Goal: Task Accomplishment & Management: Manage account settings

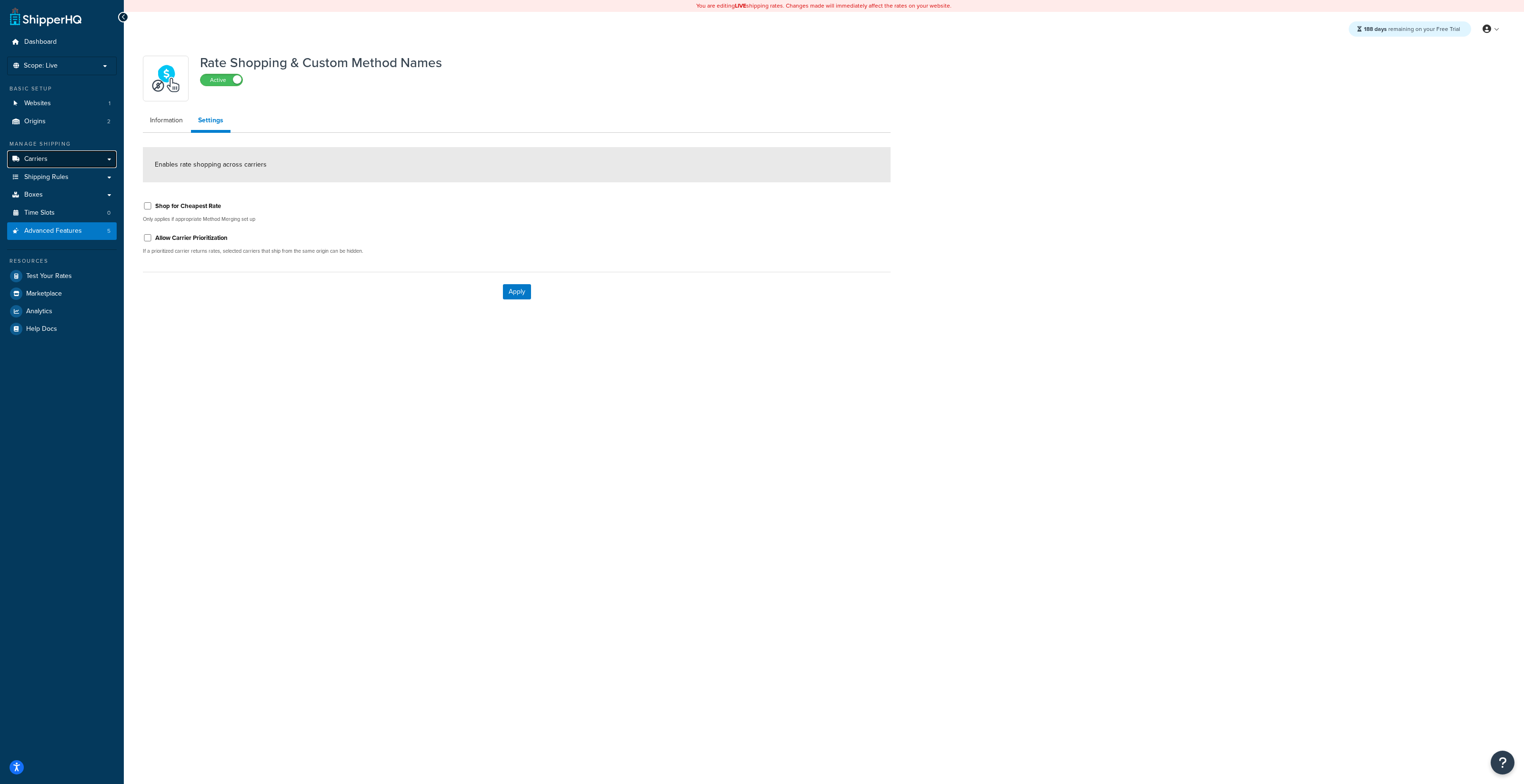
click at [91, 161] on link "Carriers" at bounding box center [62, 159] width 110 height 18
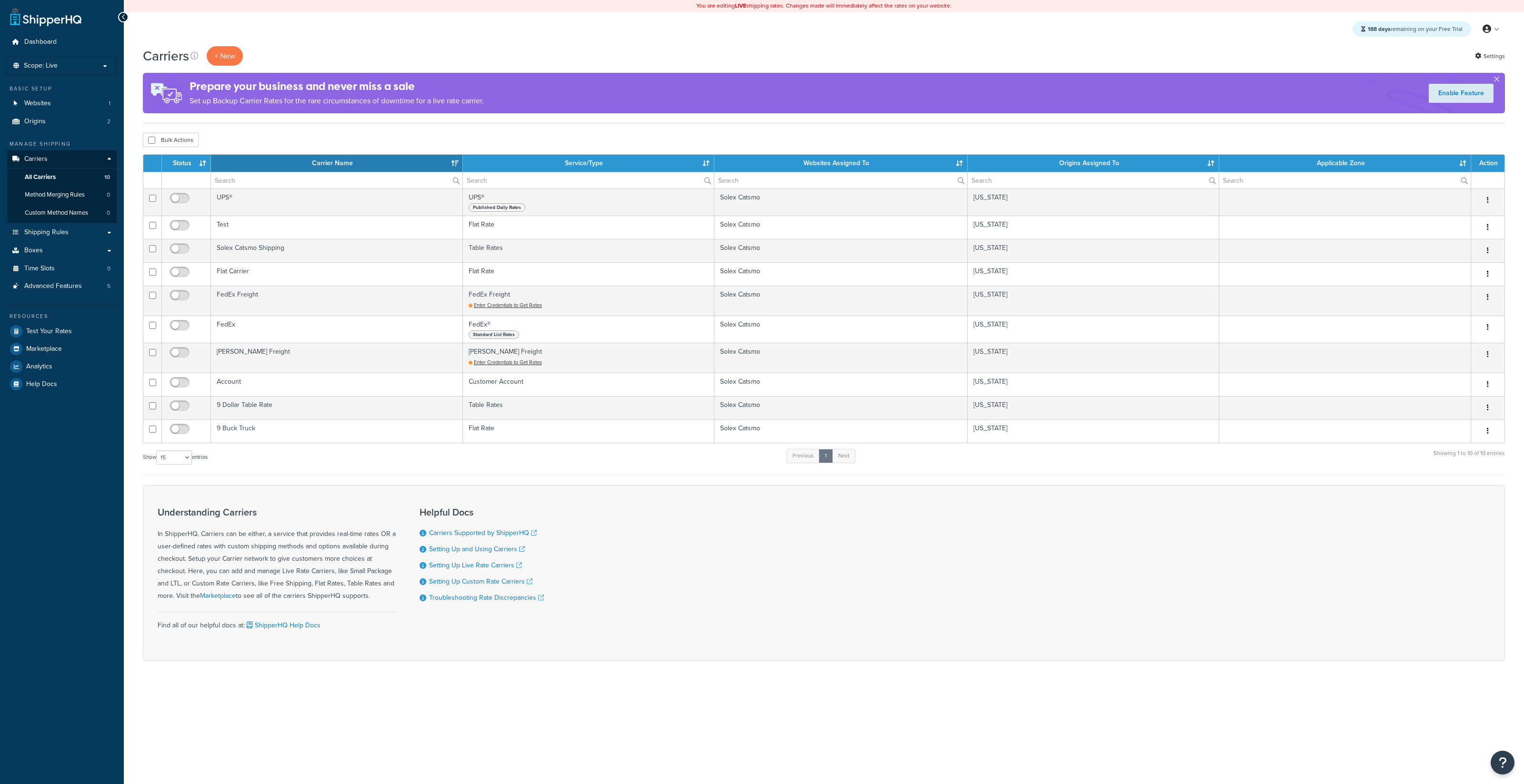
select select "15"
click at [1503, 54] on link "Settings" at bounding box center [1490, 56] width 30 height 13
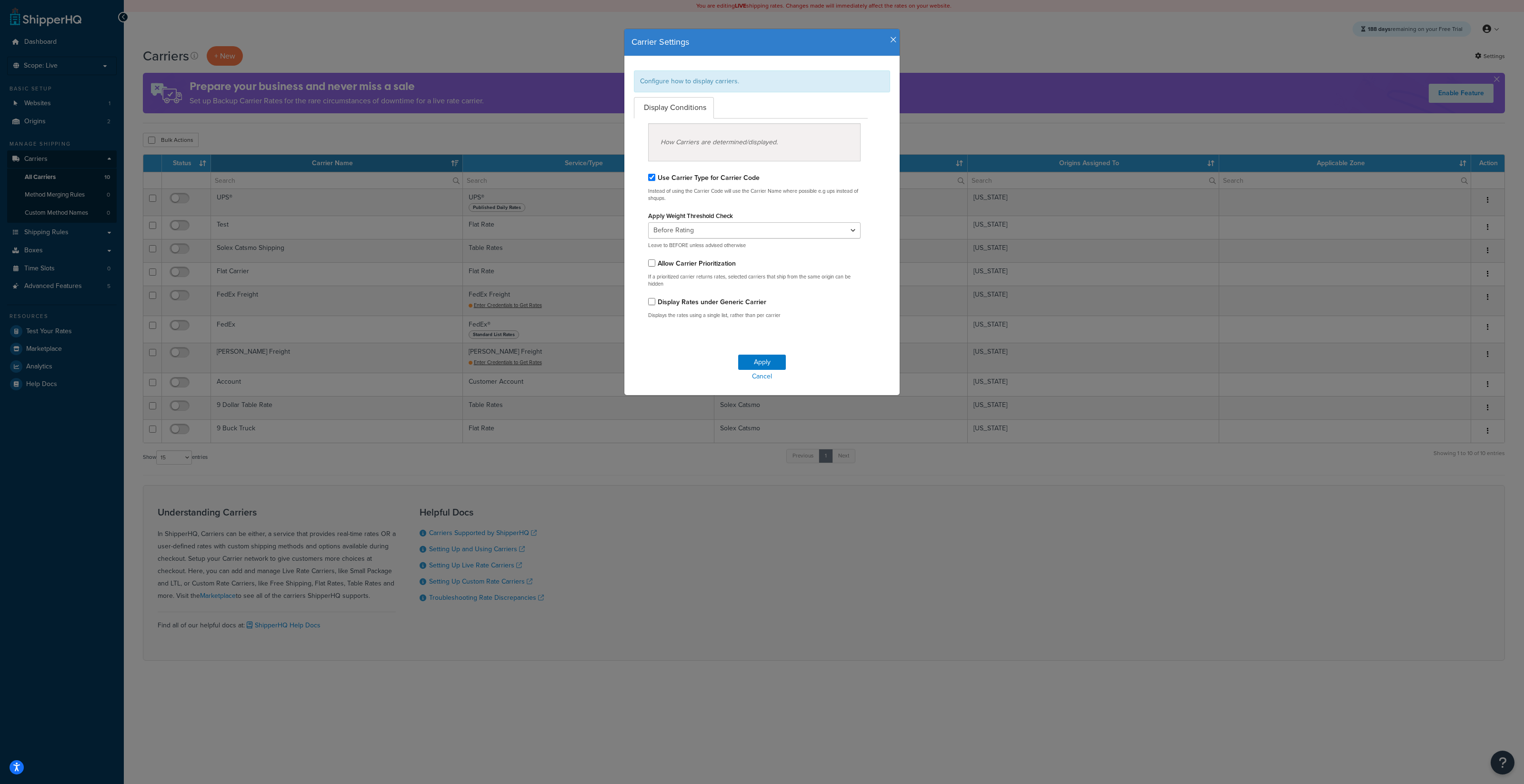
click at [712, 303] on label "Display Rates under Generic Carrier" at bounding box center [712, 302] width 109 height 10
click at [655, 303] on input "Display Rates under Generic Carrier" at bounding box center [651, 302] width 8 height 8
checkbox input "true"
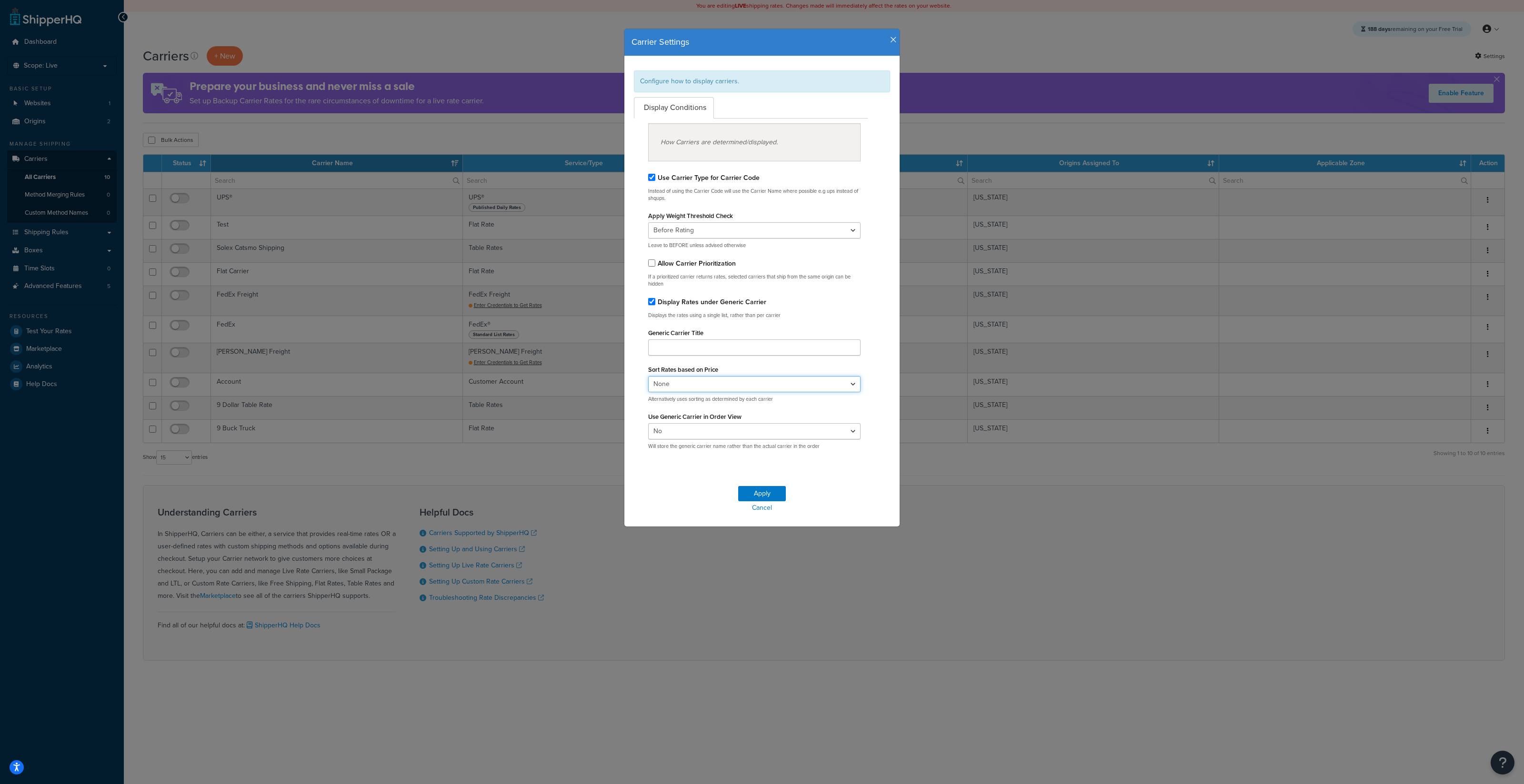
click at [787, 379] on select "None Price Ascending Price Descending" at bounding box center [753, 384] width 212 height 16
